Goal: Find specific page/section: Find specific page/section

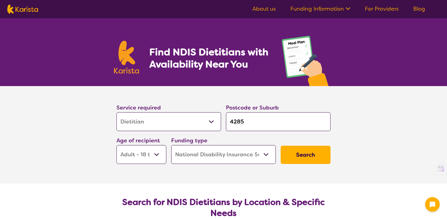
select select "Dietitian"
select select "AD"
select select "NDIS"
select select "Dietitian"
select select "AD"
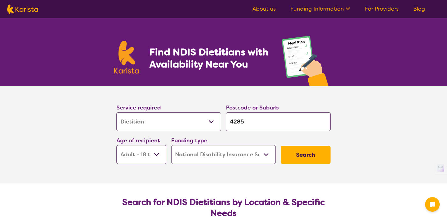
select select "NDIS"
click at [255, 125] on input "4285" at bounding box center [278, 121] width 104 height 19
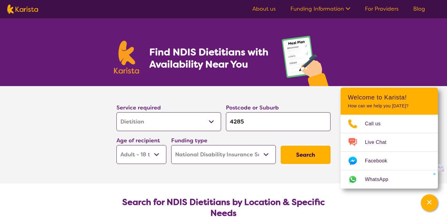
type input "d"
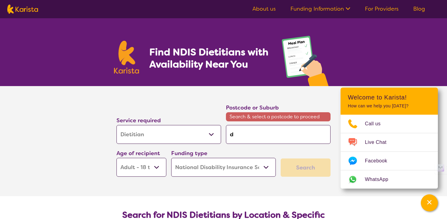
type input "de"
type input "dedc"
type input "ded"
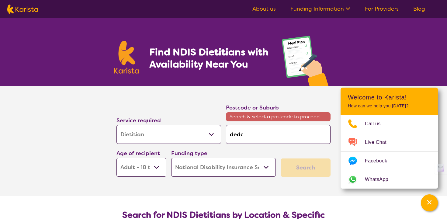
type input "ded"
type input "de"
type input "dec"
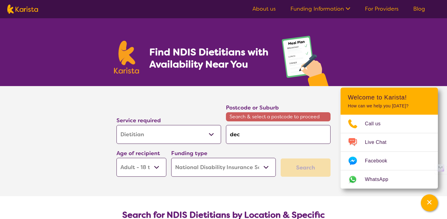
type input "dece"
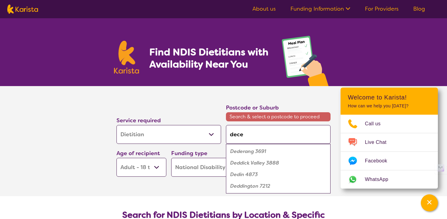
type input "decep"
type input "decept"
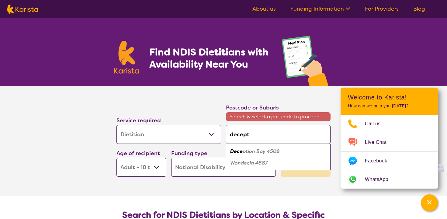
type input "decepti"
click at [260, 150] on em "on Bay 4508" at bounding box center [264, 151] width 31 height 6
type input "4508"
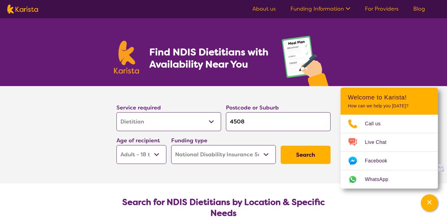
click at [294, 155] on button "Search" at bounding box center [305, 154] width 50 height 18
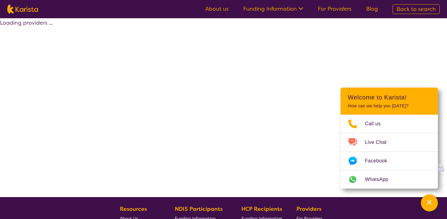
select select "by_score"
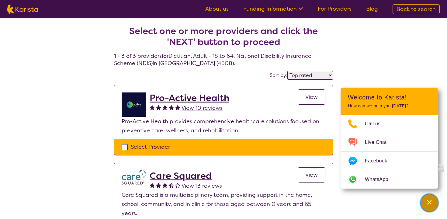
click at [426, 200] on icon "Channel Menu" at bounding box center [429, 202] width 6 height 6
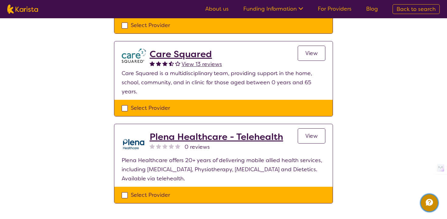
scroll to position [120, 0]
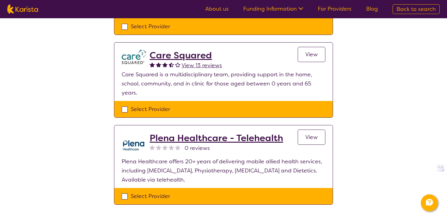
click at [317, 53] on span "View" at bounding box center [311, 54] width 12 height 7
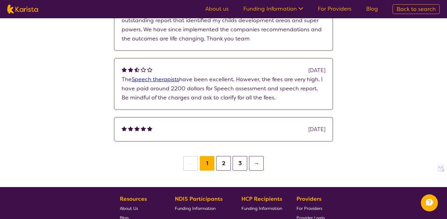
scroll to position [645, 0]
click at [222, 166] on button "2" at bounding box center [223, 163] width 15 height 15
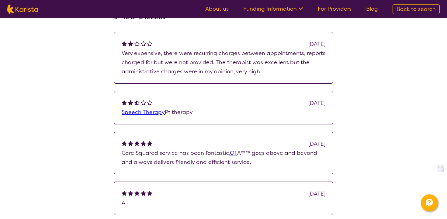
scroll to position [504, 0]
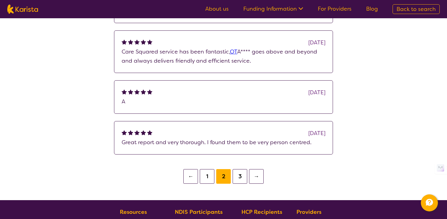
click at [242, 177] on button "3" at bounding box center [239, 176] width 15 height 15
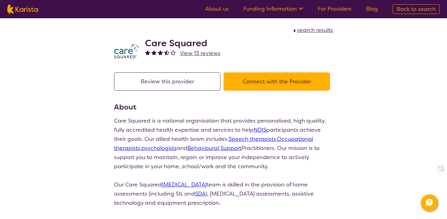
click at [267, 81] on button "Connect with the Provider" at bounding box center [276, 81] width 106 height 18
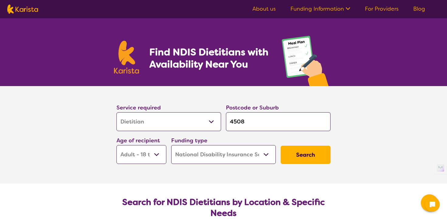
select select "Dietitian"
select select "AD"
select select "NDIS"
select select "Dietitian"
select select "AD"
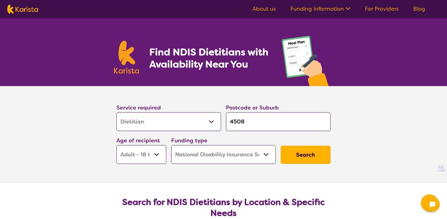
select select "NDIS"
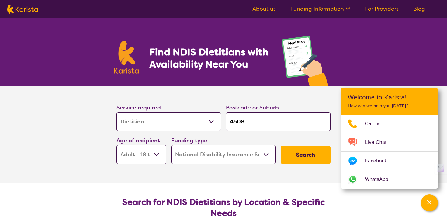
click at [289, 157] on button "Search" at bounding box center [305, 154] width 50 height 18
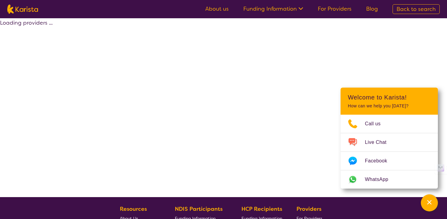
select select "by_score"
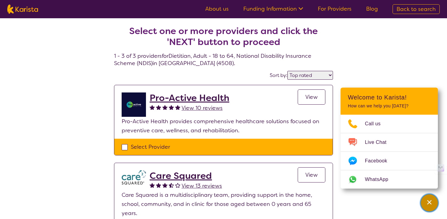
click at [431, 205] on div "Channel Menu" at bounding box center [429, 202] width 12 height 13
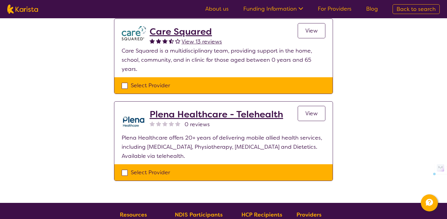
scroll to position [145, 0]
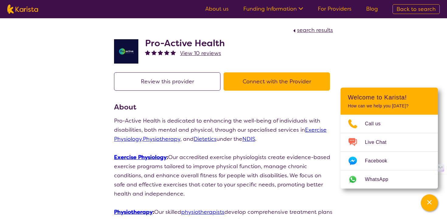
click at [263, 81] on button "Connect with the Provider" at bounding box center [276, 81] width 106 height 18
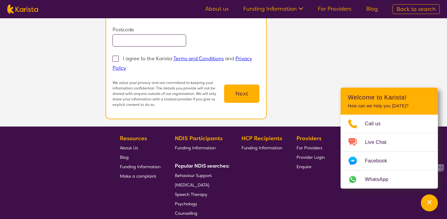
scroll to position [273, 0]
